Goal: Task Accomplishment & Management: Manage account settings

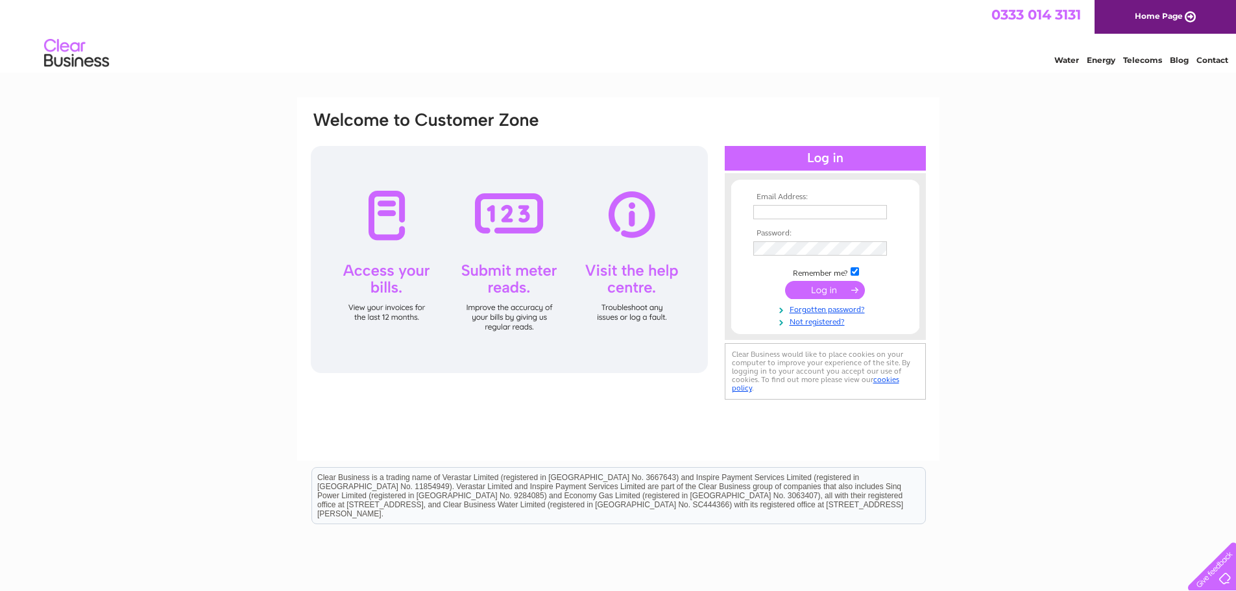
click at [831, 206] on input "text" at bounding box center [820, 212] width 134 height 14
type input "dlindsay@two.inc"
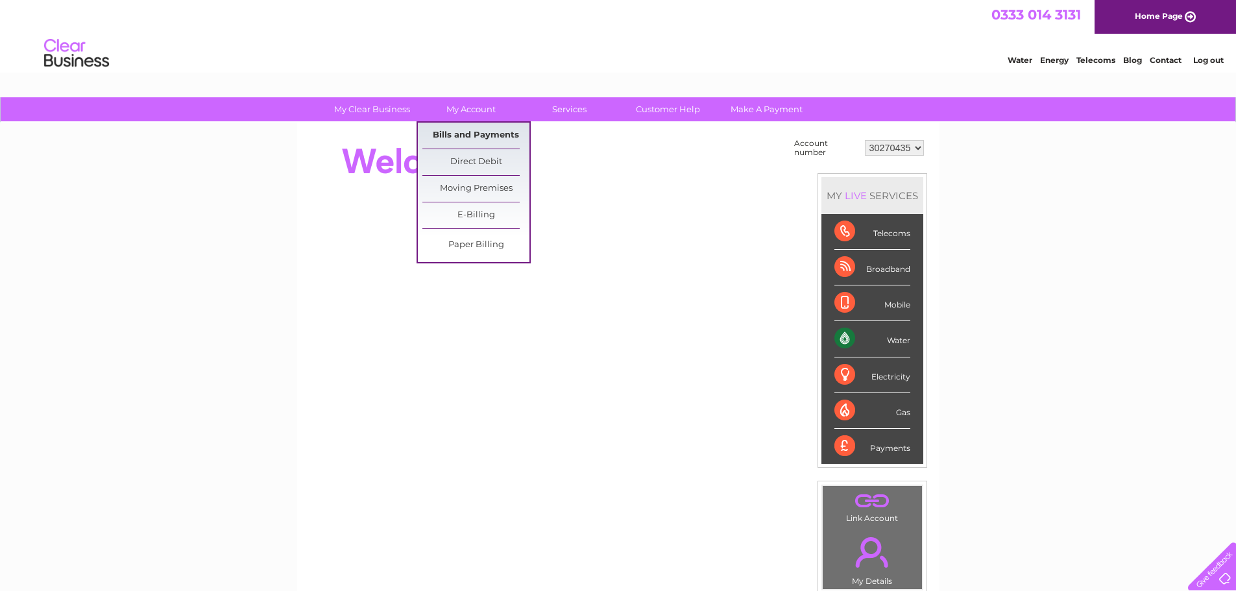
click at [472, 131] on link "Bills and Payments" at bounding box center [475, 136] width 107 height 26
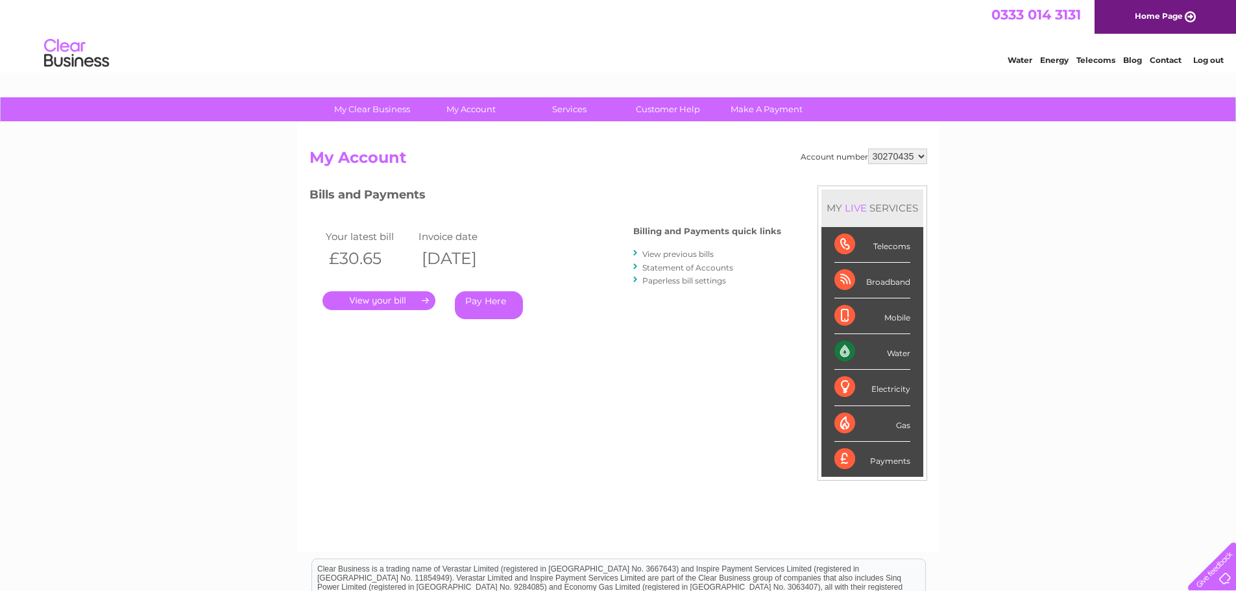
click at [387, 295] on link "." at bounding box center [379, 300] width 113 height 19
click at [387, 299] on link "." at bounding box center [379, 300] width 113 height 19
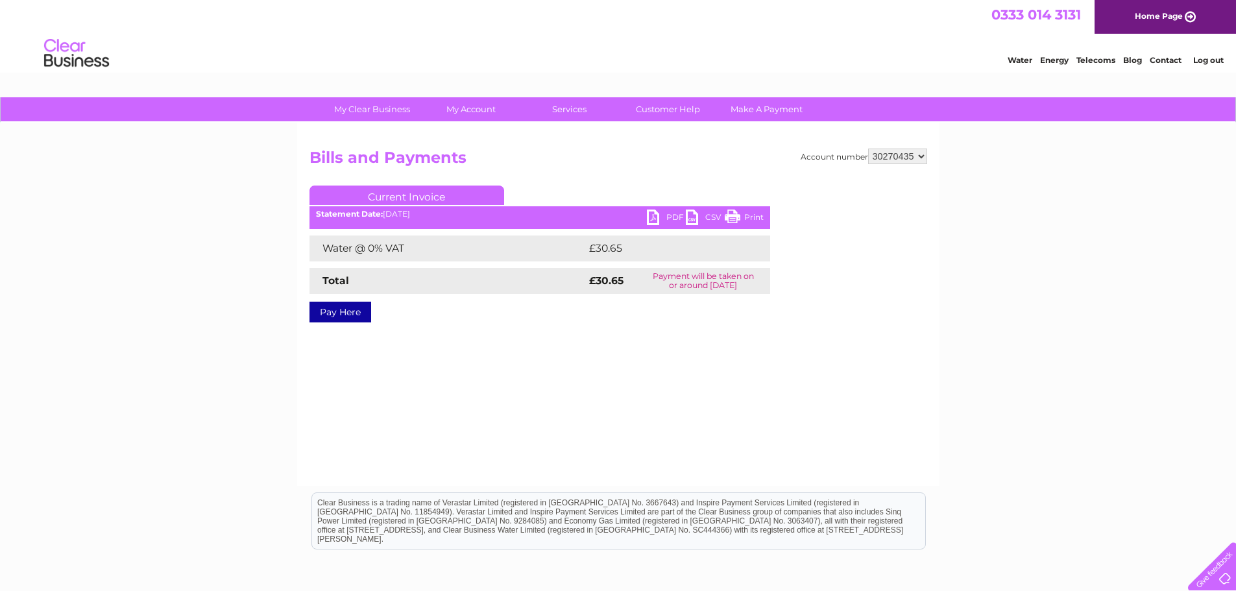
click at [654, 219] on link "PDF" at bounding box center [666, 219] width 39 height 19
click at [1202, 64] on link "Log out" at bounding box center [1208, 60] width 30 height 10
